Goal: Task Accomplishment & Management: Use online tool/utility

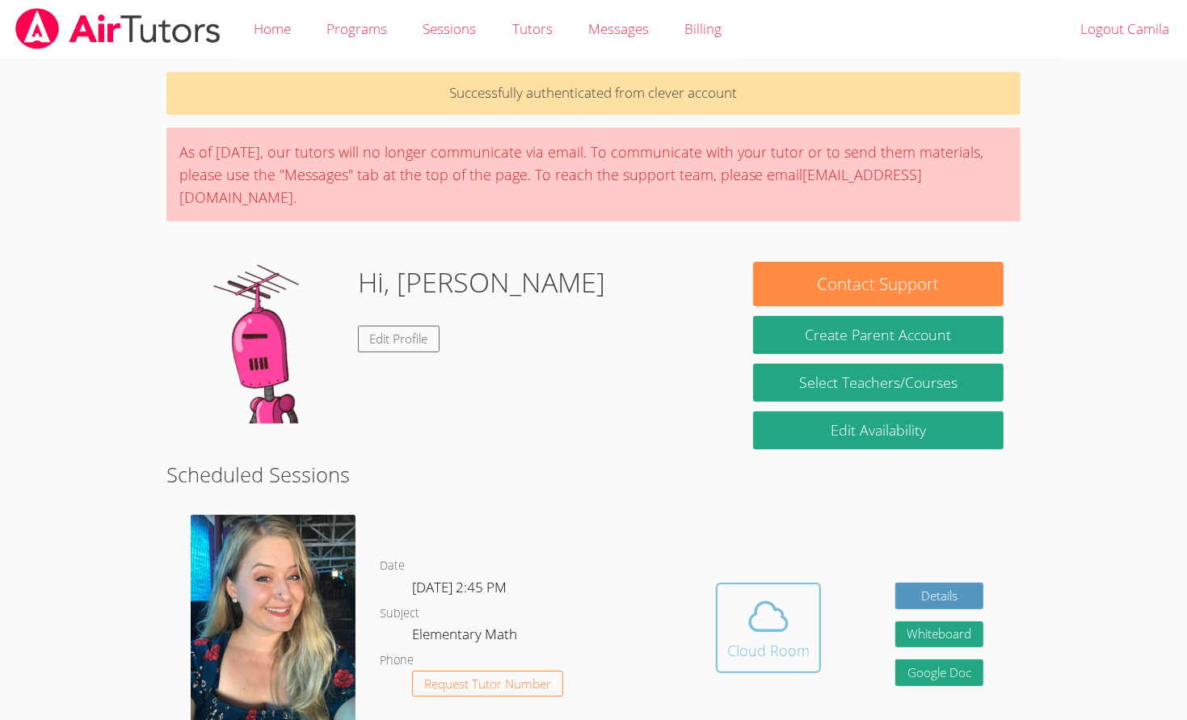
click at [752, 648] on button "Cloud Room" at bounding box center [768, 628] width 105 height 91
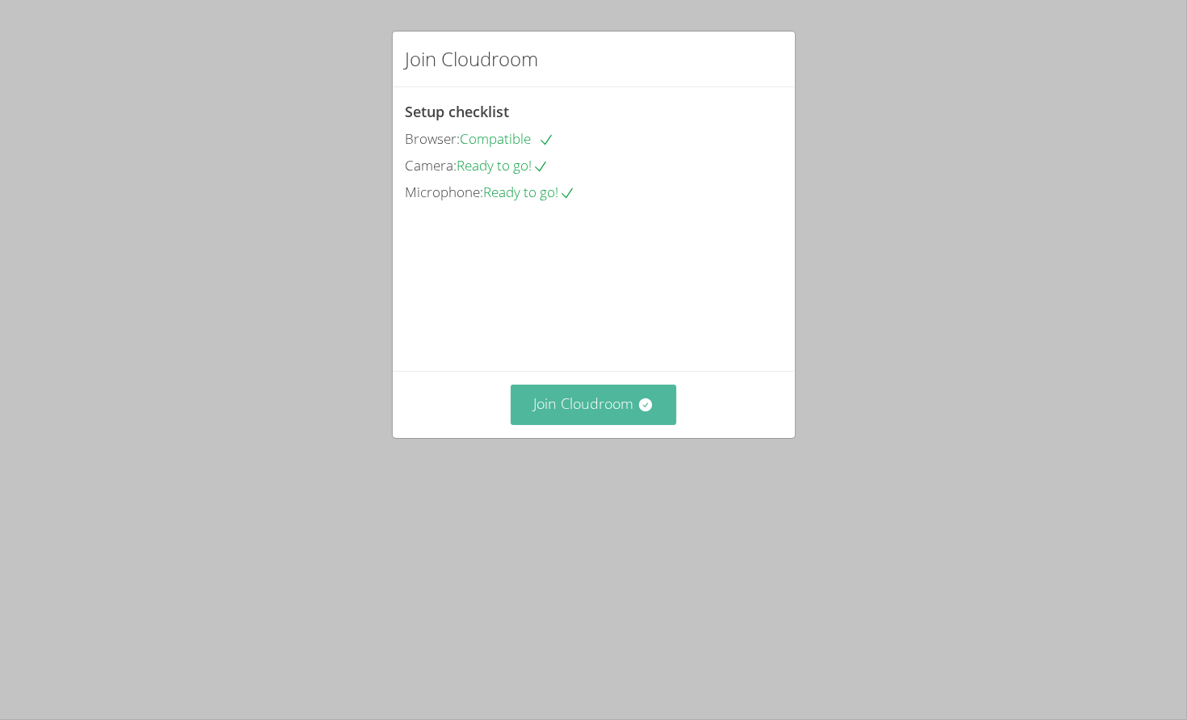
click at [620, 424] on button "Join Cloudroom" at bounding box center [594, 405] width 166 height 40
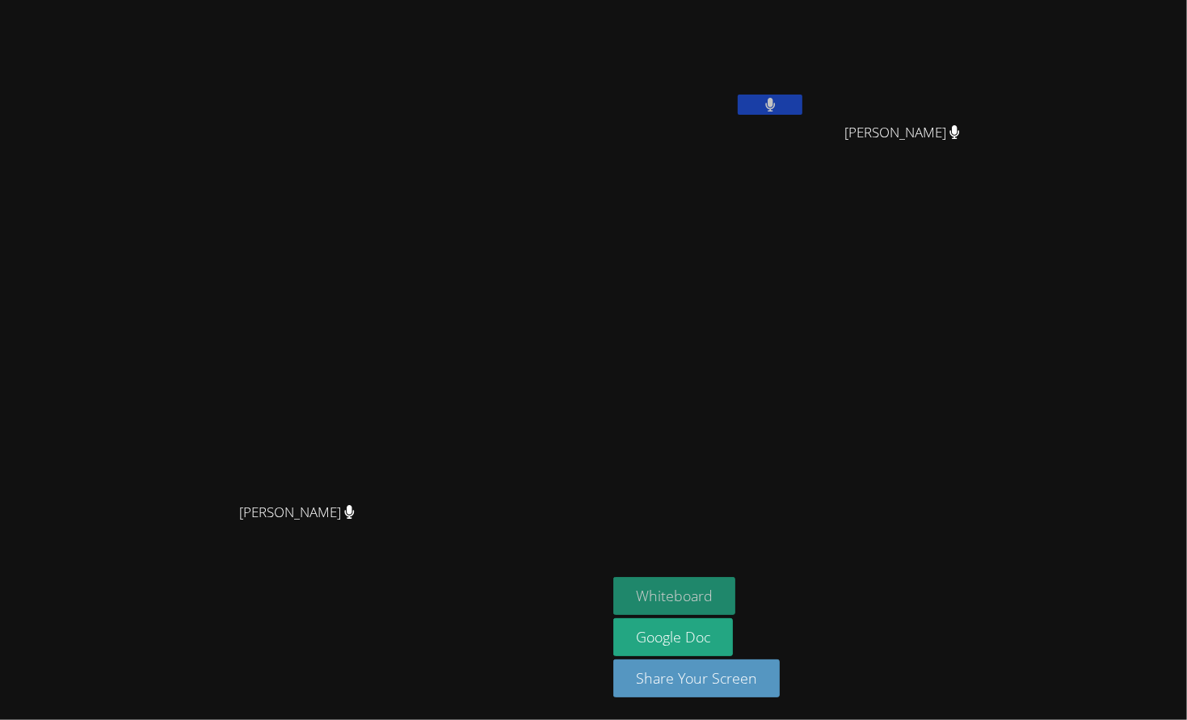
click at [736, 608] on button "Whiteboard" at bounding box center [675, 596] width 122 height 38
click at [425, 208] on video at bounding box center [304, 328] width 243 height 335
click at [803, 99] on button at bounding box center [770, 105] width 65 height 20
click at [803, 95] on button at bounding box center [770, 105] width 65 height 20
click at [779, 110] on icon at bounding box center [770, 105] width 17 height 14
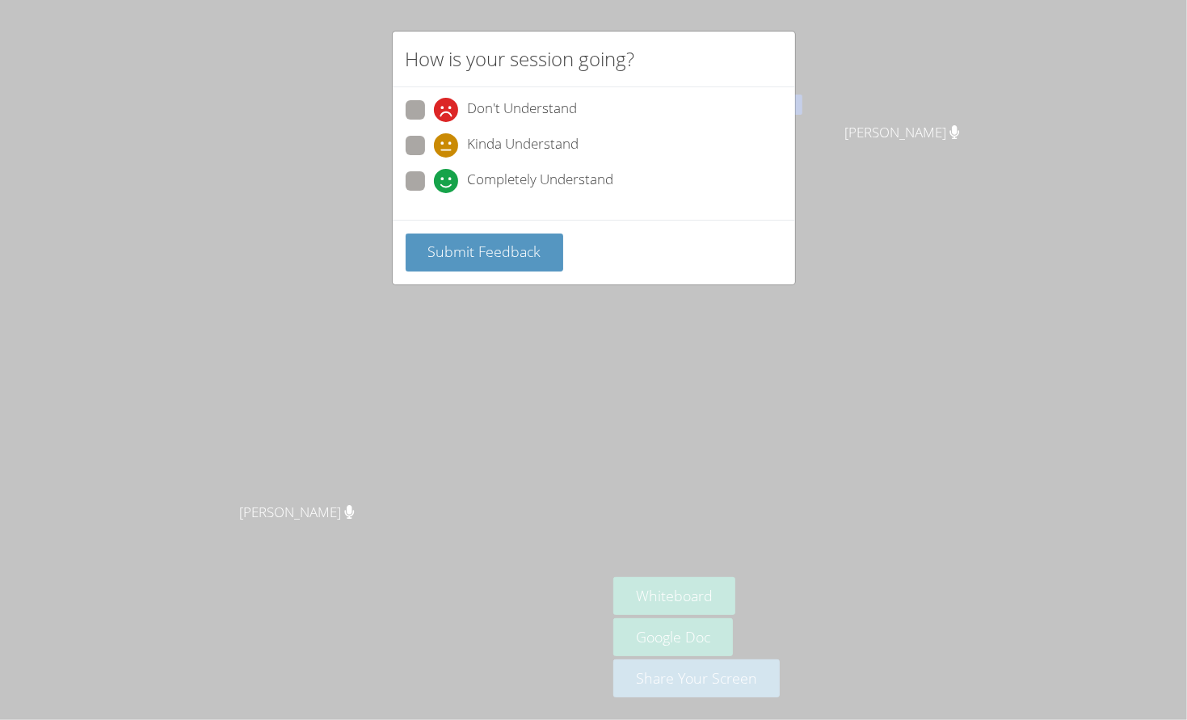
click at [434, 193] on span at bounding box center [434, 193] width 0 height 0
click at [434, 177] on input "Completely Understand" at bounding box center [441, 178] width 14 height 14
radio input "true"
click at [467, 247] on span "Submit Feedback" at bounding box center [484, 251] width 113 height 19
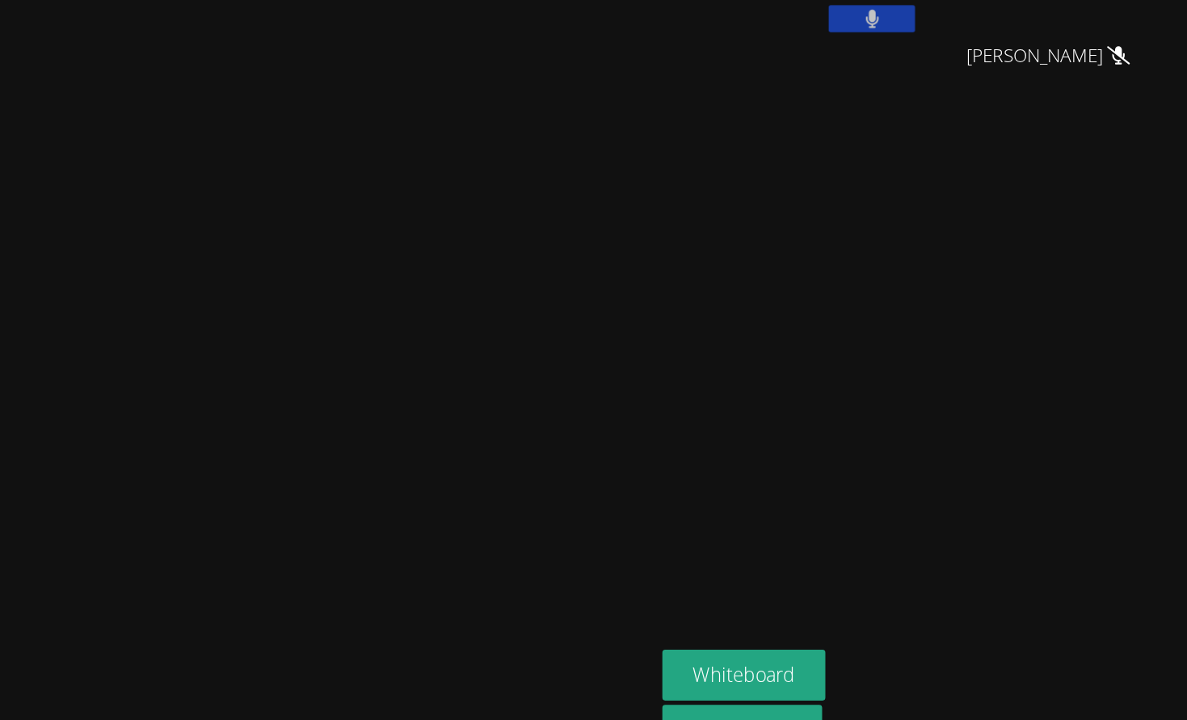
click at [425, 361] on video at bounding box center [304, 328] width 243 height 335
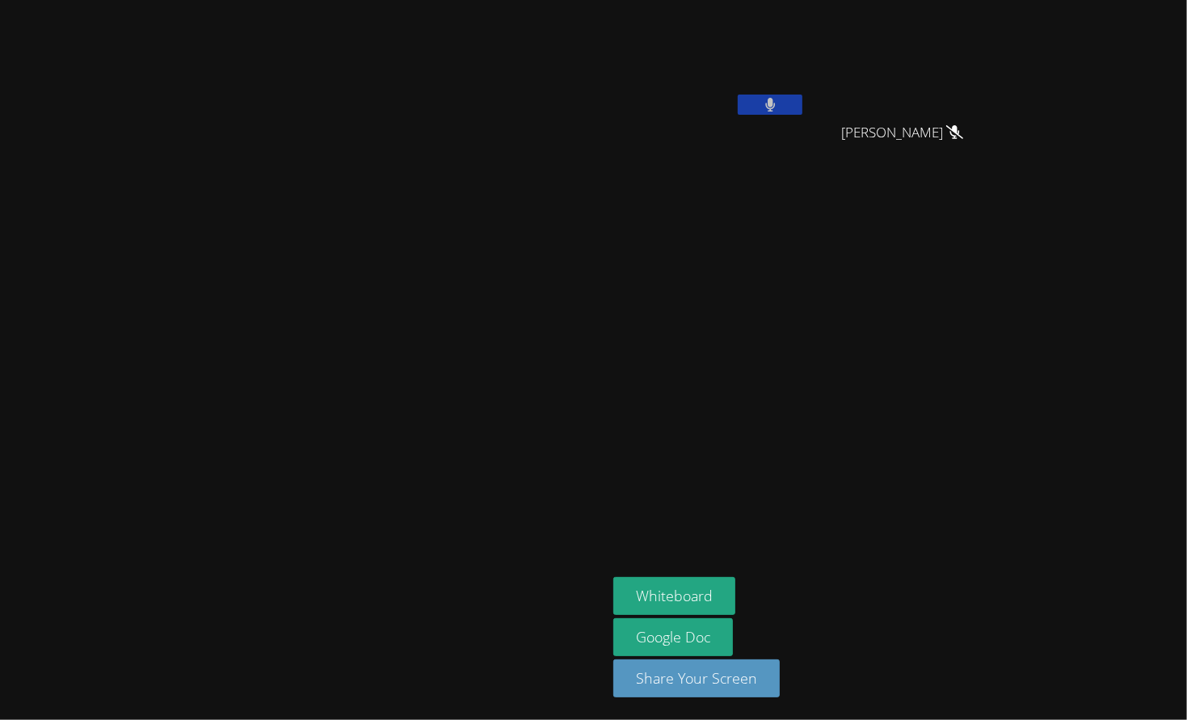
click at [425, 404] on video at bounding box center [304, 328] width 243 height 335
click at [268, 192] on video at bounding box center [304, 328] width 243 height 335
